Goal: Transaction & Acquisition: Purchase product/service

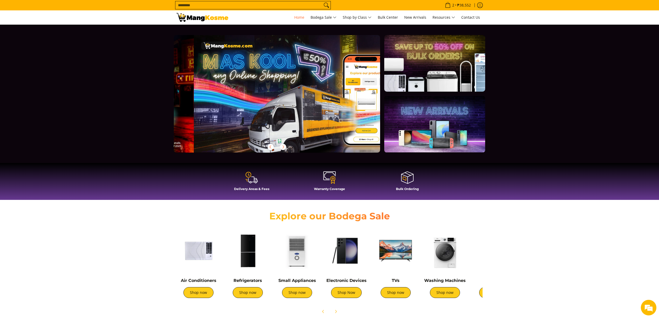
scroll to position [0, 206]
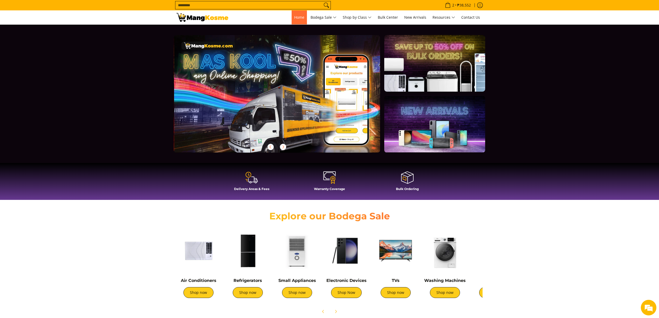
click at [299, 15] on span "Home" at bounding box center [299, 17] width 10 height 5
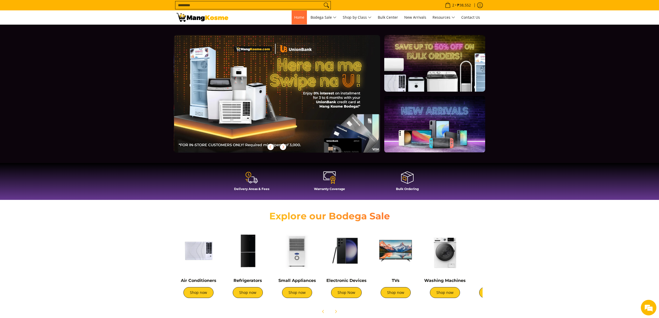
scroll to position [0, 413]
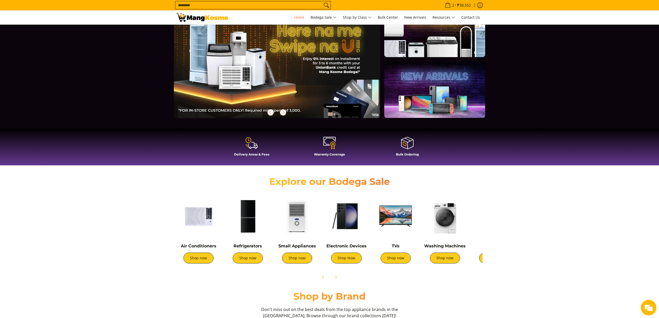
click at [386, 207] on img at bounding box center [396, 216] width 44 height 44
